Goal: Go to known website: Go to known website

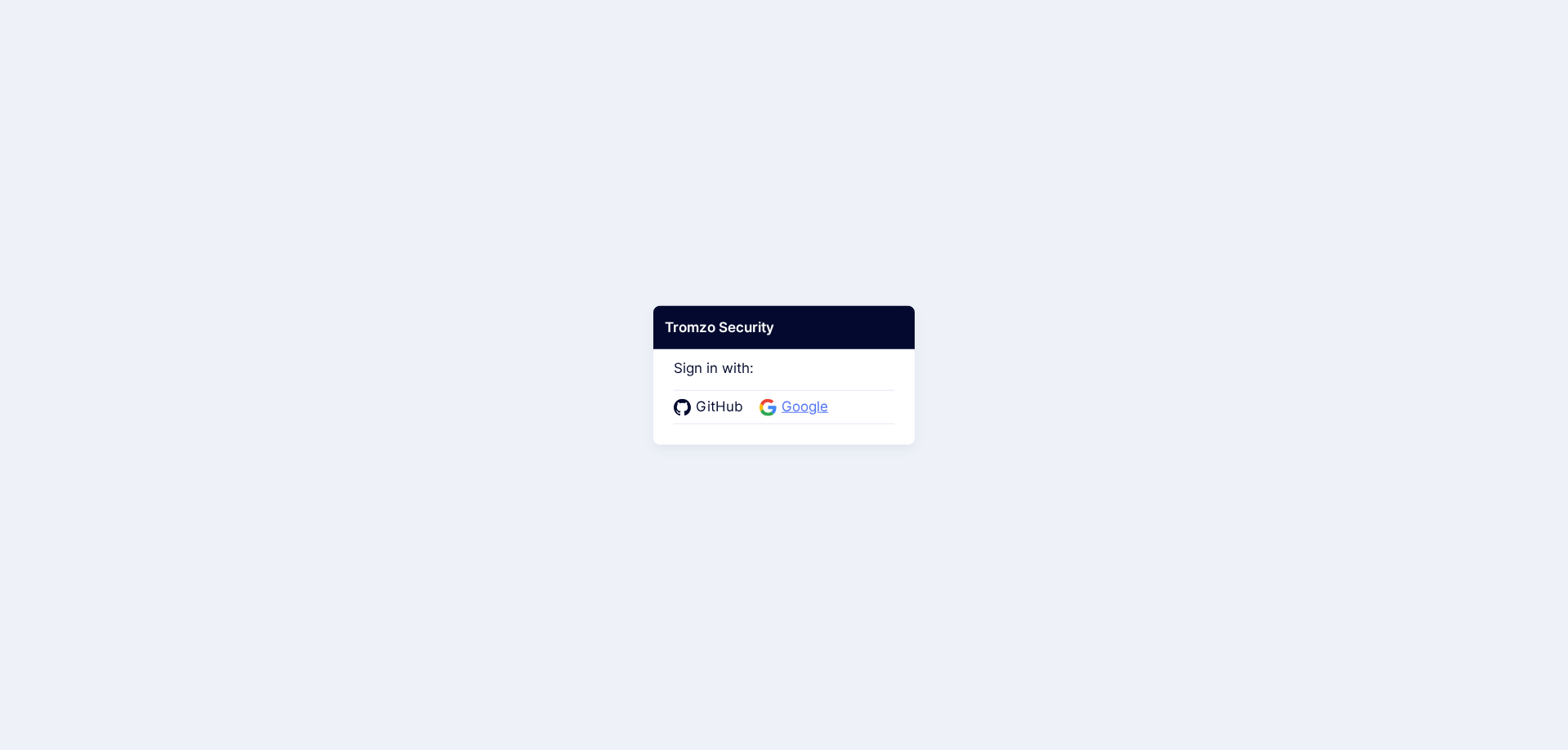
click at [804, 413] on span "Google" at bounding box center [804, 407] width 56 height 21
click at [707, 413] on span "GitHub" at bounding box center [719, 407] width 57 height 21
